Goal: Information Seeking & Learning: Find specific fact

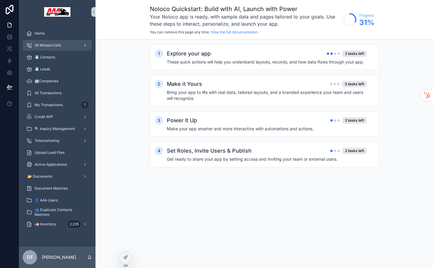
click at [62, 46] on div "All Missed Calls" at bounding box center [57, 46] width 62 height 10
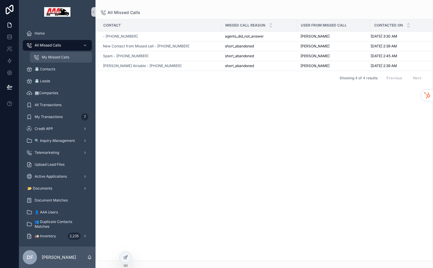
click at [64, 56] on span "My Missed Calls" at bounding box center [55, 57] width 27 height 5
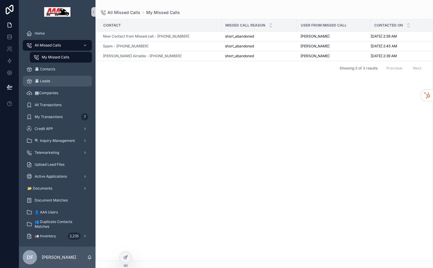
click at [57, 81] on div "📇 Leads" at bounding box center [57, 81] width 62 height 10
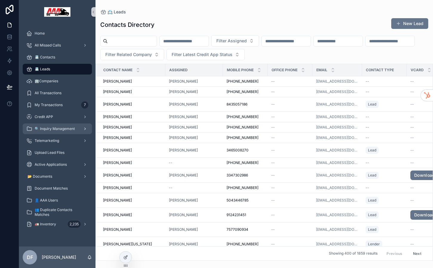
click at [56, 128] on span "🔍 Inquiry Management" at bounding box center [55, 129] width 40 height 5
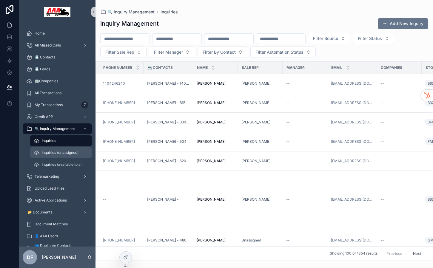
click at [57, 154] on span "Inquiries (unassigned)" at bounding box center [60, 152] width 37 height 5
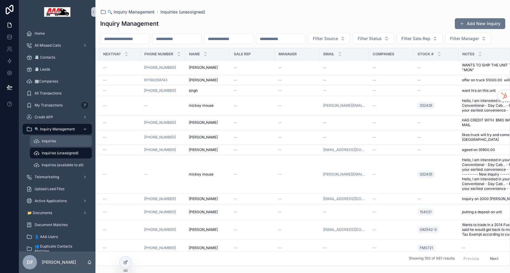
click at [58, 142] on div "Inquiries" at bounding box center [60, 141] width 55 height 10
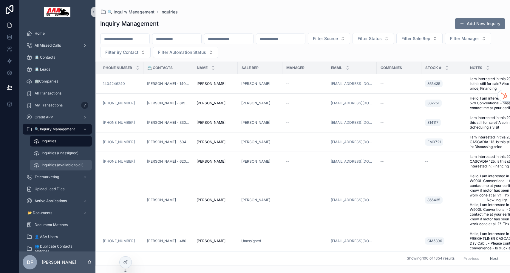
click at [57, 162] on div "Inquiries (available to all)" at bounding box center [60, 165] width 55 height 10
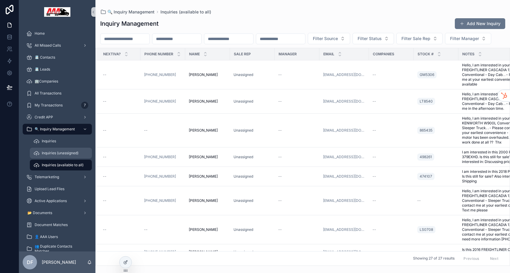
click at [58, 155] on span "Inquiries (unassigned)" at bounding box center [60, 152] width 37 height 5
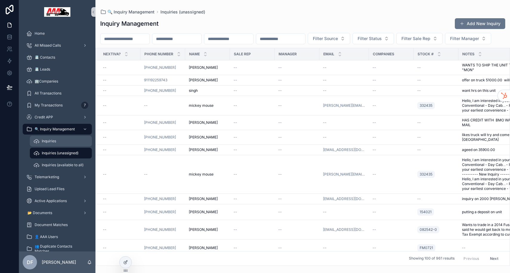
click at [59, 141] on div "Inquiries" at bounding box center [60, 141] width 55 height 10
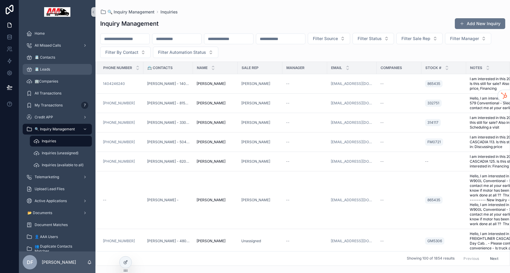
click at [47, 68] on span "📇 Leads" at bounding box center [43, 69] width 16 height 5
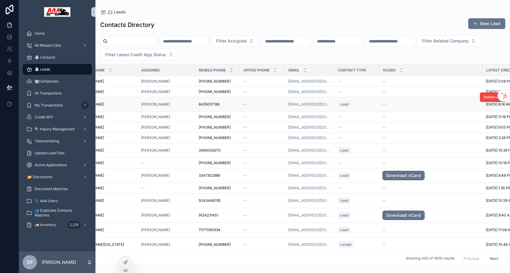
scroll to position [0, 0]
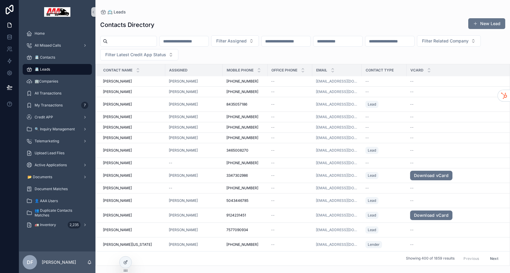
click at [125, 42] on input "scrollable content" at bounding box center [132, 41] width 49 height 8
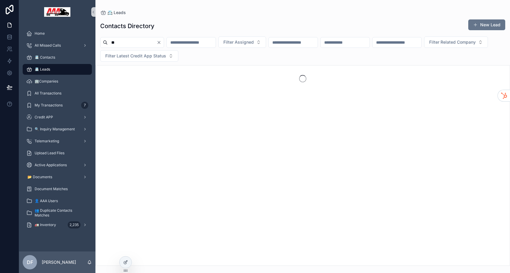
type input "*"
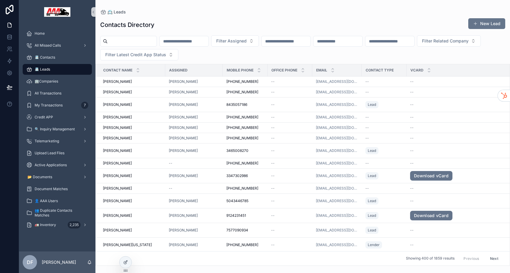
click at [181, 41] on input "scrollable content" at bounding box center [184, 41] width 49 height 8
type input "*"
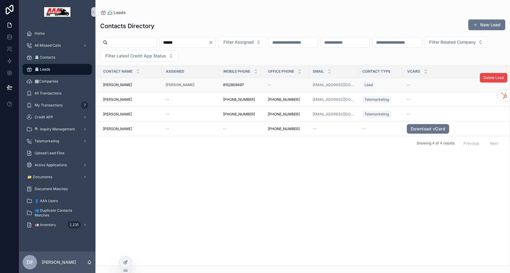
type input "******"
click at [125, 86] on span "[PERSON_NAME]" at bounding box center [117, 84] width 29 height 5
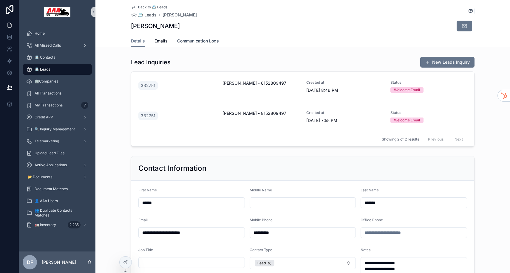
click at [210, 41] on span "Communication Logs" at bounding box center [198, 41] width 42 height 6
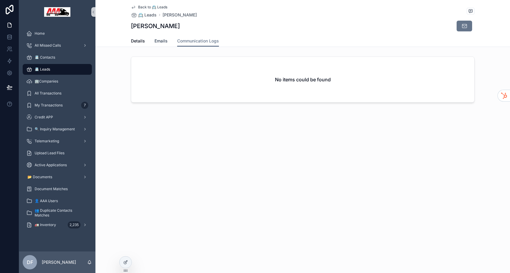
click at [159, 42] on span "Emails" at bounding box center [161, 41] width 13 height 6
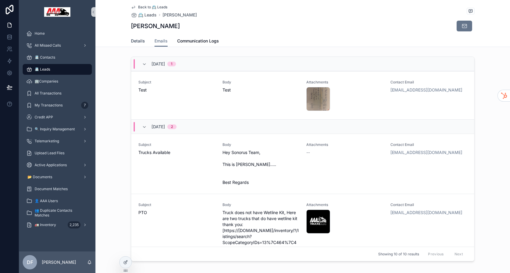
click at [134, 44] on link "Details" at bounding box center [138, 42] width 14 height 12
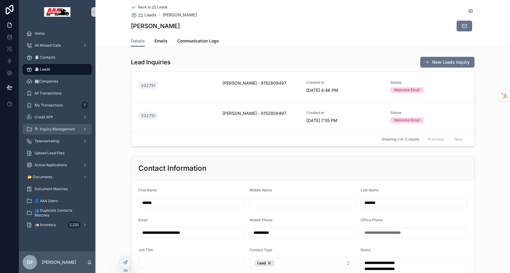
click at [53, 129] on span "🔍 Inquiry Management" at bounding box center [55, 129] width 40 height 5
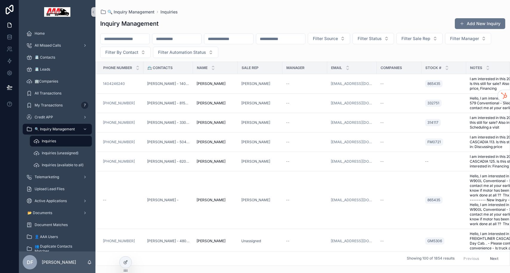
click at [56, 141] on div "Inquiries" at bounding box center [60, 141] width 55 height 10
click at [56, 68] on div "📇 Leads" at bounding box center [57, 69] width 62 height 10
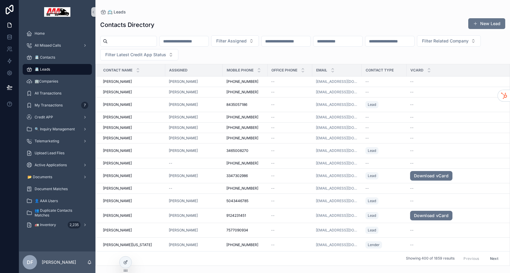
click at [179, 39] on input "scrollable content" at bounding box center [184, 41] width 49 height 8
type input "******"
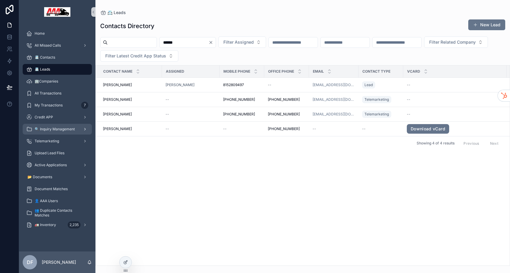
click at [61, 128] on span "🔍 Inquiry Management" at bounding box center [55, 129] width 40 height 5
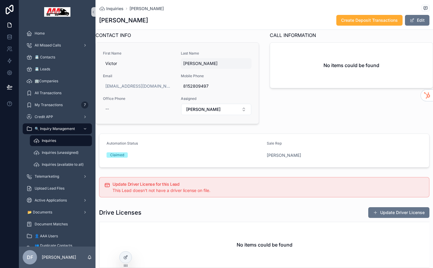
scroll to position [156, 0]
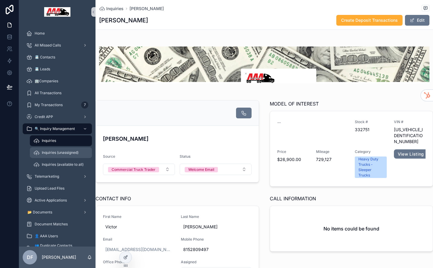
click at [55, 153] on span "Inquiries (unassigned)" at bounding box center [60, 152] width 37 height 5
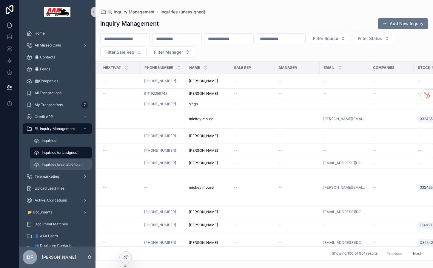
click at [60, 166] on span "Inquiries (available to all)" at bounding box center [63, 164] width 42 height 5
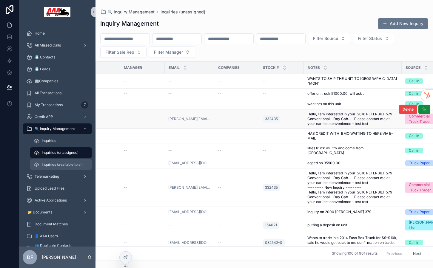
scroll to position [0, 259]
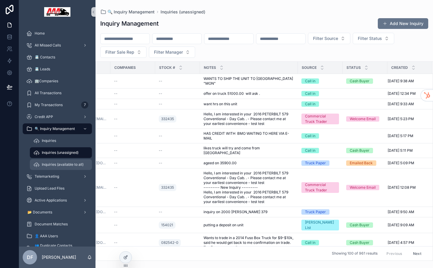
click at [61, 164] on span "Inquiries (available to all)" at bounding box center [63, 164] width 42 height 5
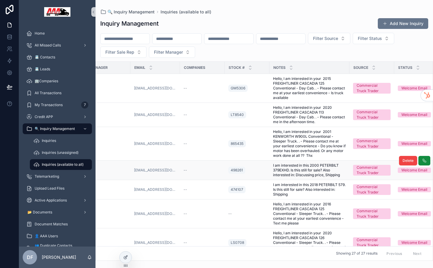
scroll to position [0, 241]
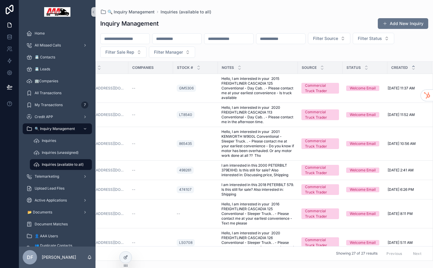
click at [414, 67] on icon "scrollable content" at bounding box center [414, 66] width 4 height 4
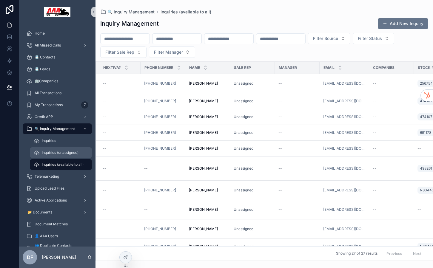
click at [71, 152] on span "Inquiries (unassigned)" at bounding box center [60, 152] width 37 height 5
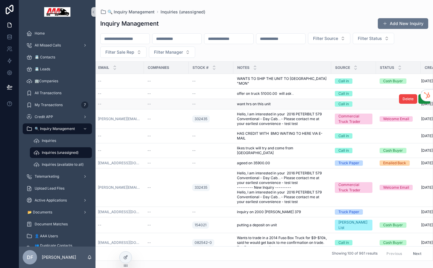
scroll to position [0, 259]
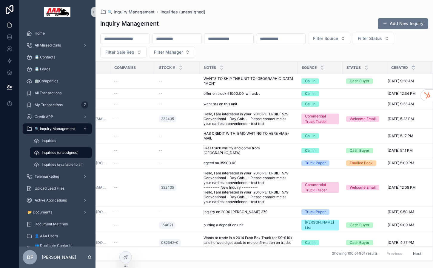
click at [412, 66] on icon "scrollable content" at bounding box center [414, 66] width 4 height 4
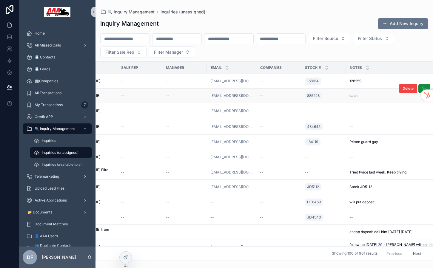
scroll to position [0, 264]
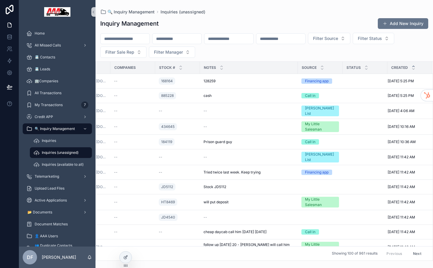
click at [413, 65] on icon "scrollable content" at bounding box center [414, 66] width 4 height 4
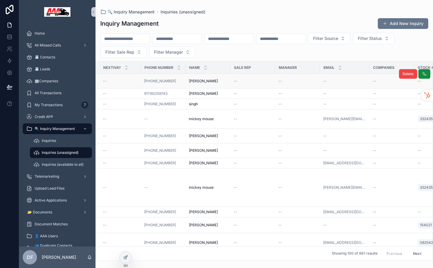
click at [196, 79] on span "TYRONE" at bounding box center [203, 81] width 29 height 5
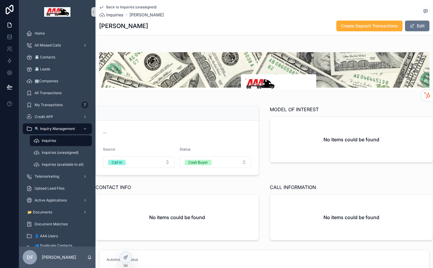
click at [60, 141] on div "Inquiries" at bounding box center [60, 141] width 55 height 10
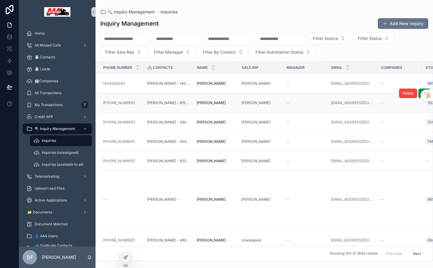
drag, startPoint x: 191, startPoint y: 104, endPoint x: 225, endPoint y: 104, distance: 34.0
click at [225, 104] on tr "(815) 280-9497 Victor Esparza - 8152809497 Victor Esparza Victor Esparza David …" at bounding box center [394, 102] width 597 height 19
copy tr "497 Victor Esparza"
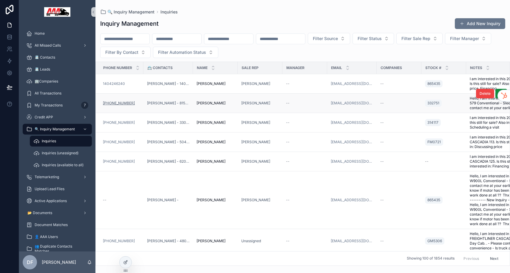
click at [117, 101] on link "[PHONE_NUMBER]" at bounding box center [119, 103] width 32 height 5
click at [174, 103] on span "[PERSON_NAME] - 8152809497" at bounding box center [168, 103] width 42 height 5
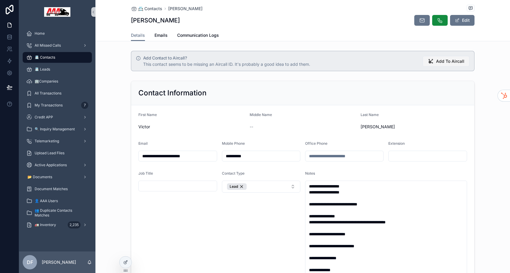
click at [433, 63] on span "Add To Aircall" at bounding box center [450, 61] width 28 height 6
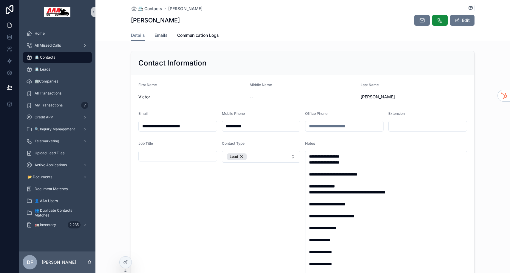
click at [162, 35] on span "Emails" at bounding box center [161, 35] width 13 height 6
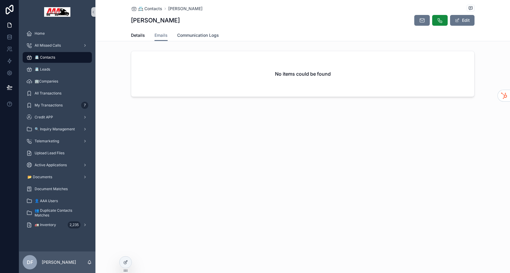
click at [197, 33] on span "Communication Logs" at bounding box center [198, 35] width 42 height 6
click at [139, 35] on span "Details" at bounding box center [138, 35] width 14 height 6
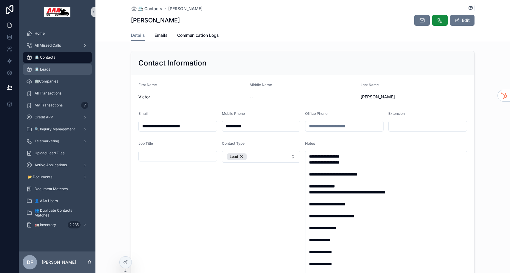
click at [66, 69] on div "📇 Leads" at bounding box center [57, 69] width 62 height 10
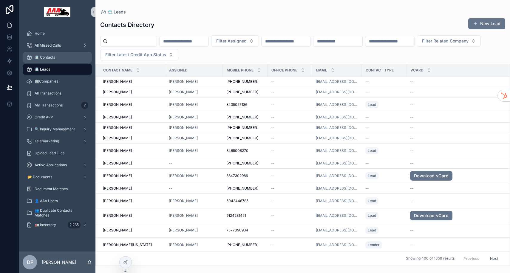
click at [64, 58] on div "📇 Contacts" at bounding box center [57, 58] width 62 height 10
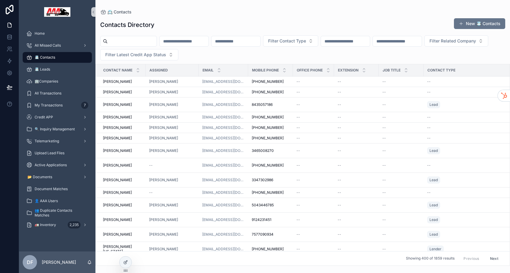
click at [181, 40] on input "scrollable content" at bounding box center [184, 41] width 49 height 8
type input "******"
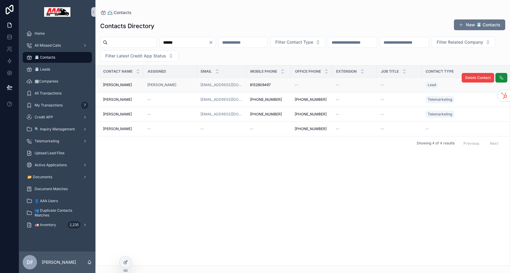
click at [284, 85] on div "8152809497 8152809497" at bounding box center [269, 84] width 38 height 5
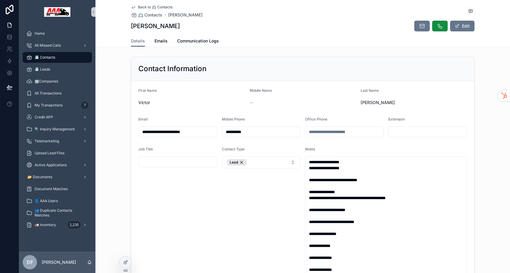
click at [45, 56] on span "📇 Contacts" at bounding box center [45, 57] width 21 height 5
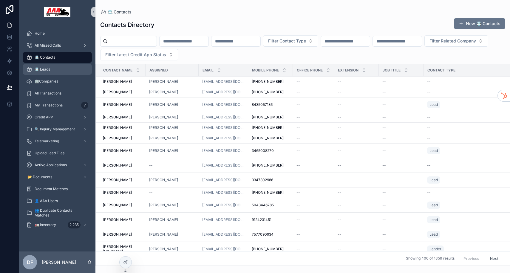
click at [48, 68] on span "📇 Leads" at bounding box center [43, 69] width 16 height 5
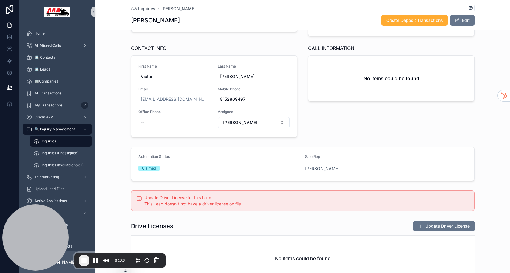
scroll to position [149, 0]
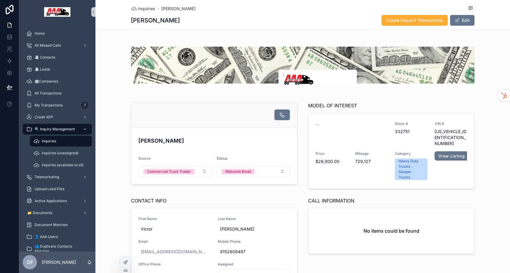
scroll to position [158, 0]
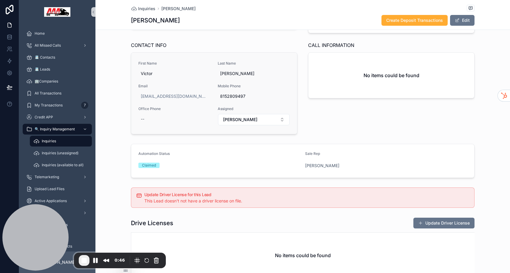
scroll to position [157, 0]
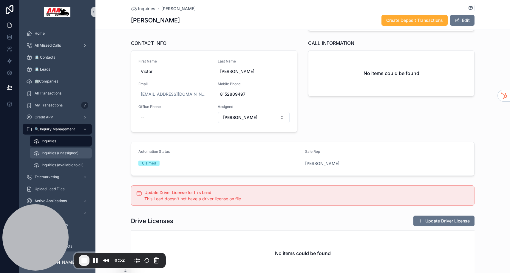
click at [56, 153] on span "Inquiries (unassigned)" at bounding box center [60, 152] width 37 height 5
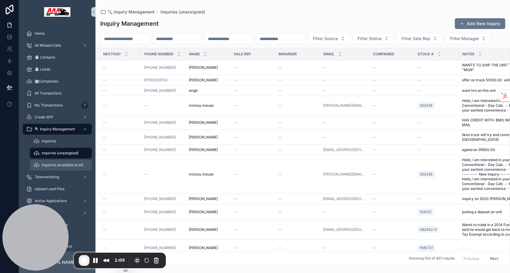
click at [49, 166] on span "Inquiries (available to all)" at bounding box center [63, 164] width 42 height 5
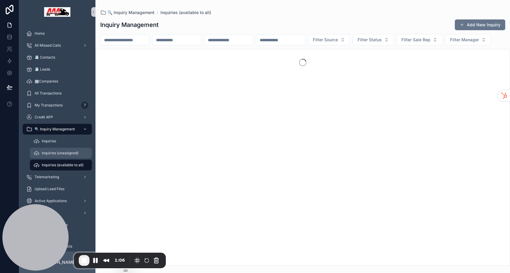
click at [50, 156] on div "Inquiries (unassigned)" at bounding box center [60, 153] width 55 height 10
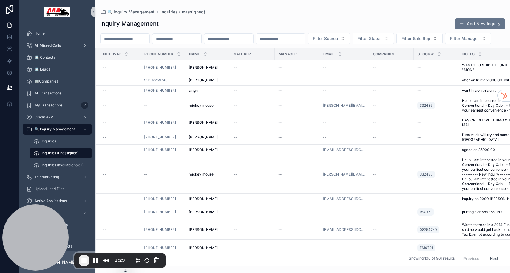
click at [53, 127] on span "🔍 Inquiry Management" at bounding box center [55, 129] width 40 height 5
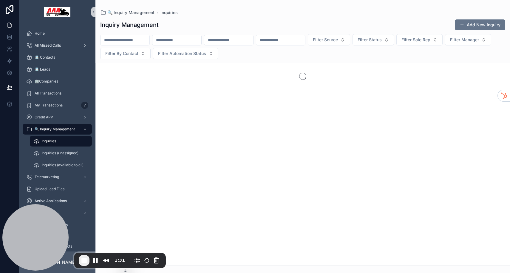
click at [191, 40] on input "scrollable content" at bounding box center [177, 40] width 49 height 8
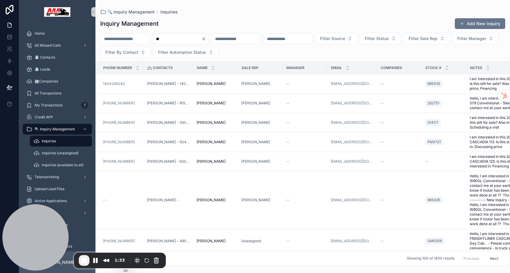
type input "*"
type input "******"
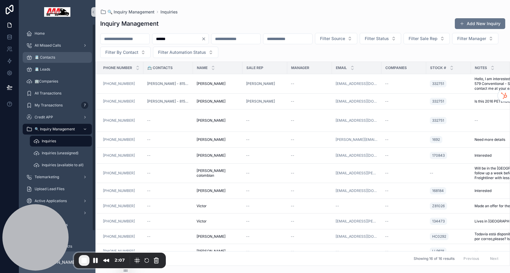
click at [62, 59] on div "📇 Contacts" at bounding box center [57, 58] width 62 height 10
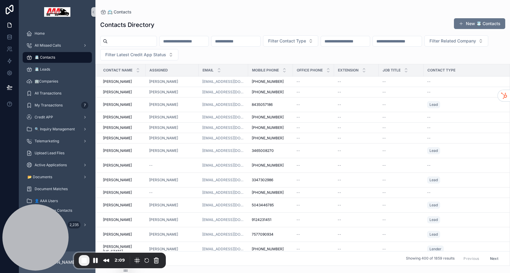
click at [198, 39] on input "scrollable content" at bounding box center [184, 41] width 49 height 8
type input "******"
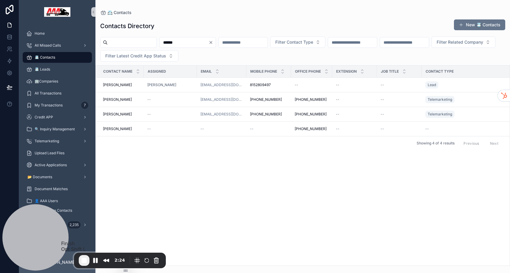
click at [83, 258] on span "End Recording" at bounding box center [84, 259] width 7 height 7
